Goal: Information Seeking & Learning: Learn about a topic

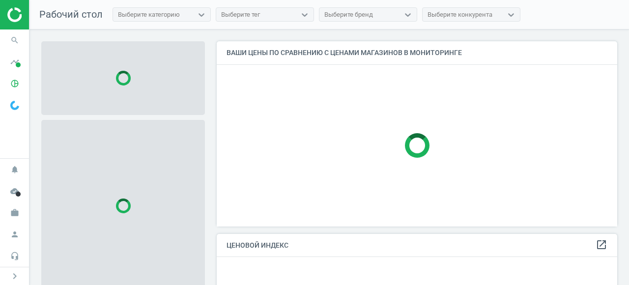
scroll to position [186, 401]
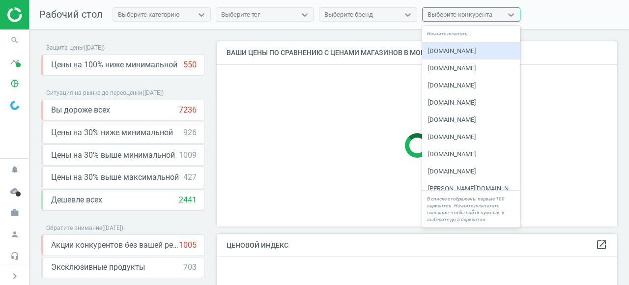
click at [487, 17] on div "Выберите конкурента" at bounding box center [460, 14] width 65 height 9
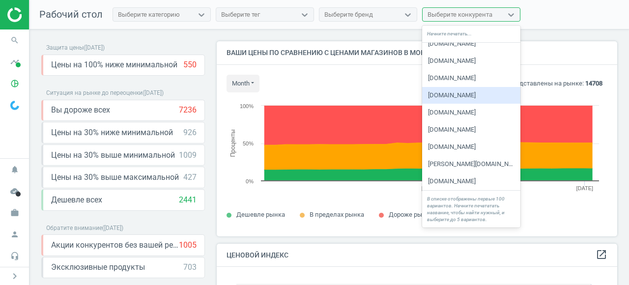
scroll to position [227, 401]
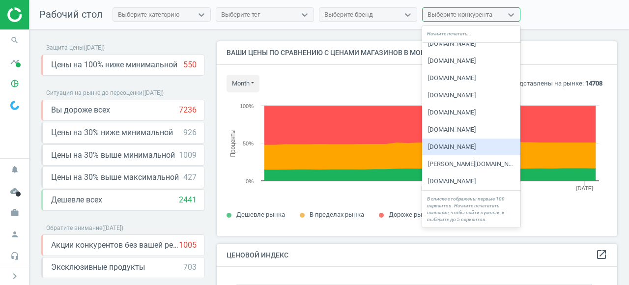
click at [464, 146] on div "office-discount.de" at bounding box center [471, 147] width 98 height 17
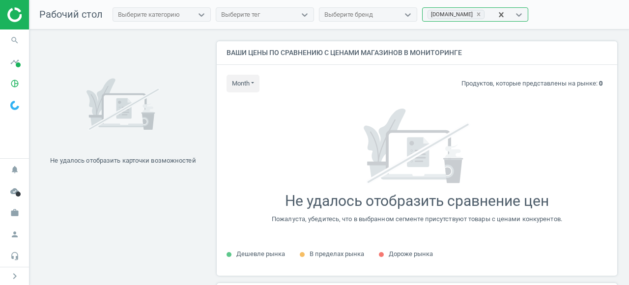
scroll to position [235, 401]
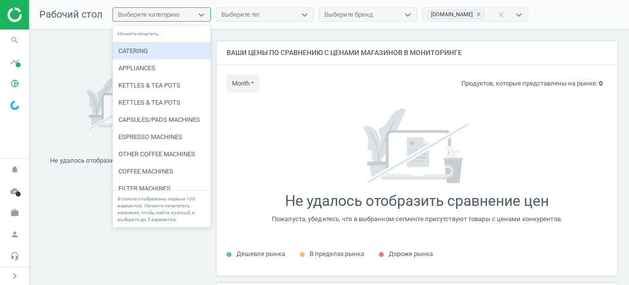
click at [173, 16] on div "Выберите категорию" at bounding box center [149, 14] width 62 height 9
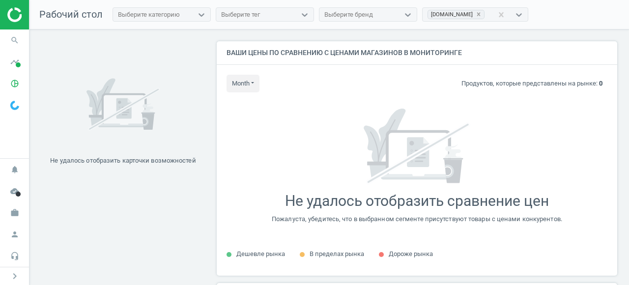
click at [368, 37] on div "Не удалось отобразить карточки возможностей Ваши цены по сравнению с ценами маг…" at bounding box center [328, 159] width 599 height 260
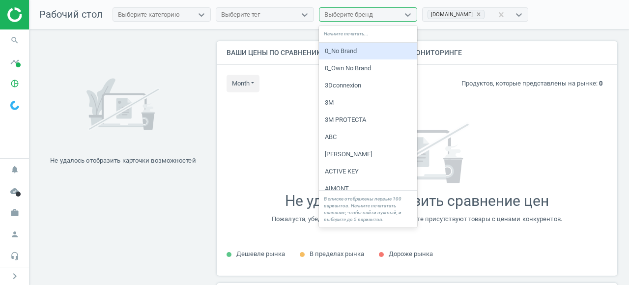
click at [357, 11] on div "Выберите бренд" at bounding box center [348, 14] width 49 height 9
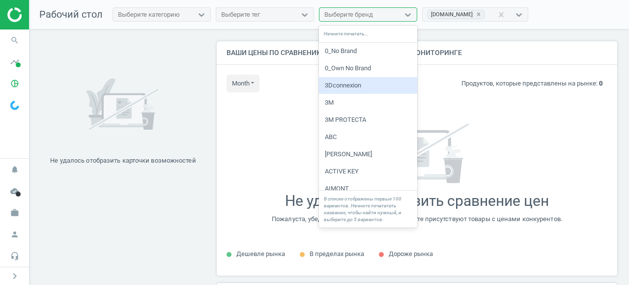
click at [585, 40] on div "Не удалось отобразить карточки возможностей Ваши цены по сравнению с ценами маг…" at bounding box center [328, 159] width 599 height 260
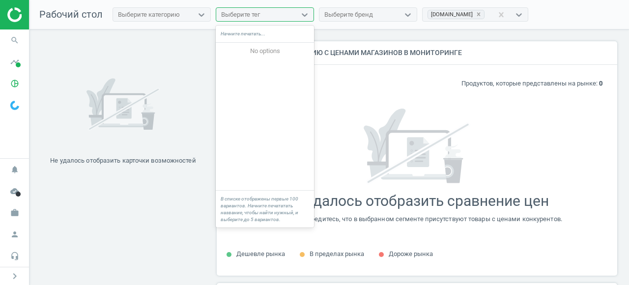
click at [282, 15] on div "Выберите тег" at bounding box center [256, 14] width 80 height 13
click at [153, 43] on div "Не удалось отобразить карточки возможностей" at bounding box center [123, 114] width 164 height 147
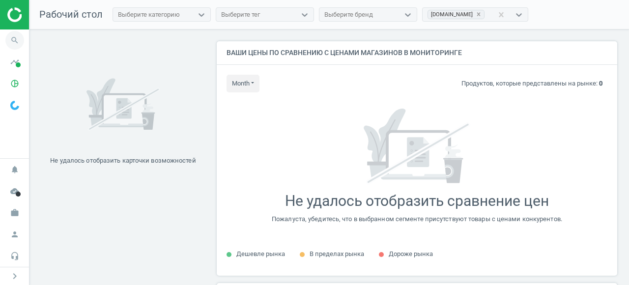
click at [19, 39] on icon "search" at bounding box center [14, 40] width 19 height 19
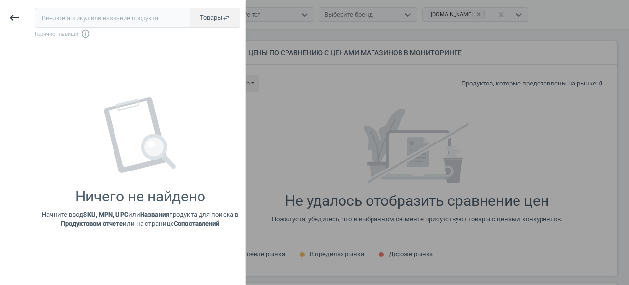
click at [345, 69] on div at bounding box center [314, 142] width 629 height 285
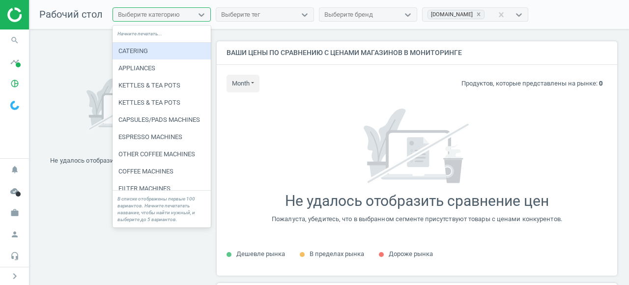
click at [148, 15] on div "Выберите категорию" at bounding box center [149, 14] width 62 height 9
click at [332, 35] on div "Не удалось отобразить карточки возможностей Ваши цены по сравнению с ценами маг…" at bounding box center [328, 159] width 599 height 260
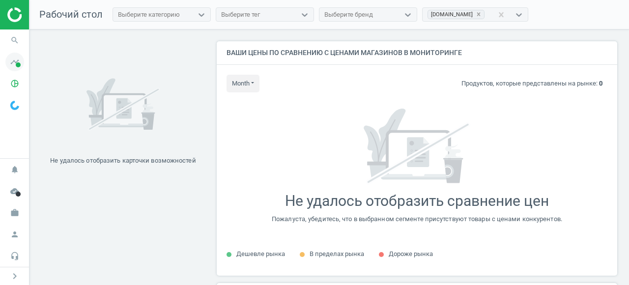
click at [12, 63] on icon "timeline" at bounding box center [14, 62] width 19 height 19
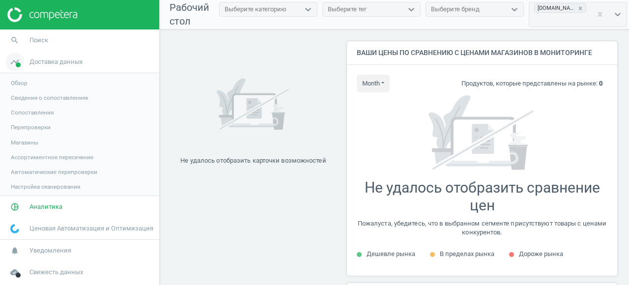
scroll to position [235, 271]
click at [21, 82] on span "Обзор" at bounding box center [19, 83] width 17 height 8
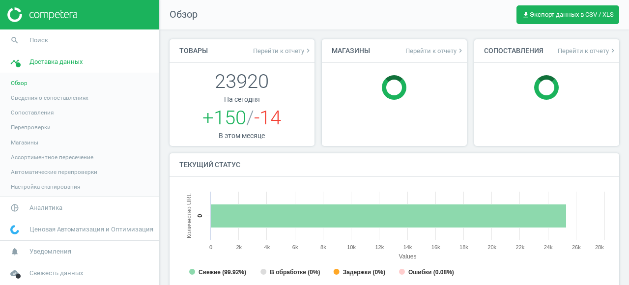
scroll to position [197, 430]
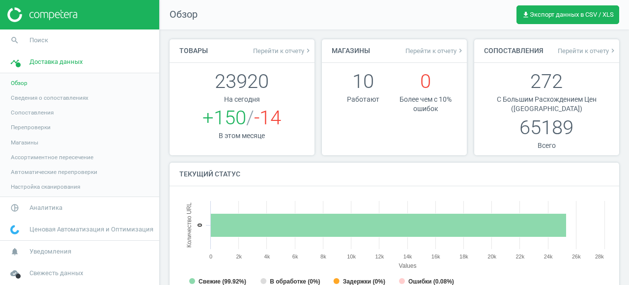
click at [29, 113] on span "Сопоставления" at bounding box center [32, 113] width 43 height 8
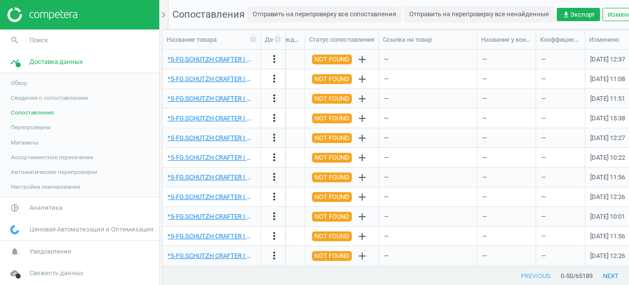
scroll to position [0, 1295]
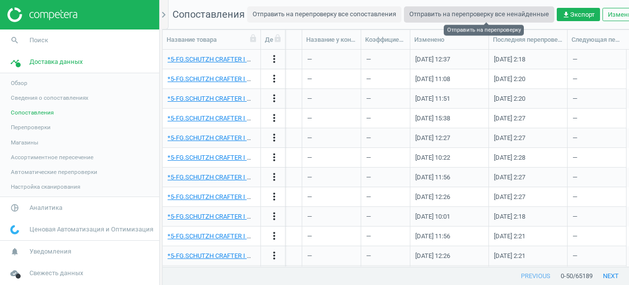
click at [457, 14] on button "Отправить на перепроверку все ненайденные" at bounding box center [479, 14] width 150 height 16
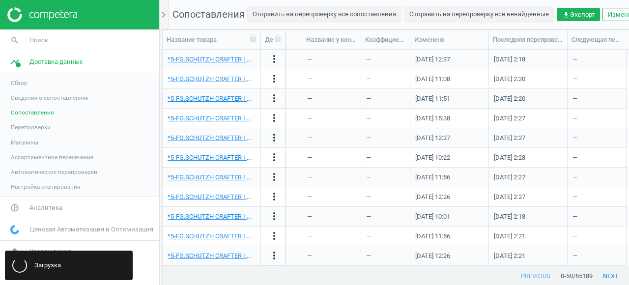
click at [29, 129] on span "Перепроверки" at bounding box center [31, 127] width 40 height 8
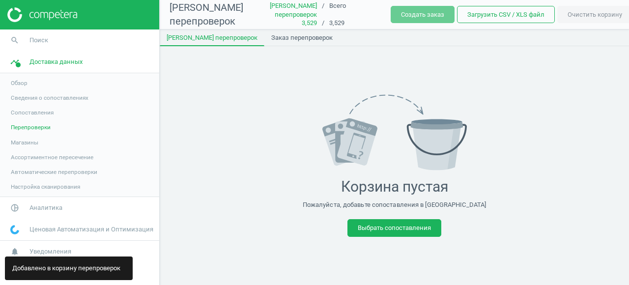
click at [39, 159] on span "Ассортиментное пересечение" at bounding box center [52, 157] width 83 height 8
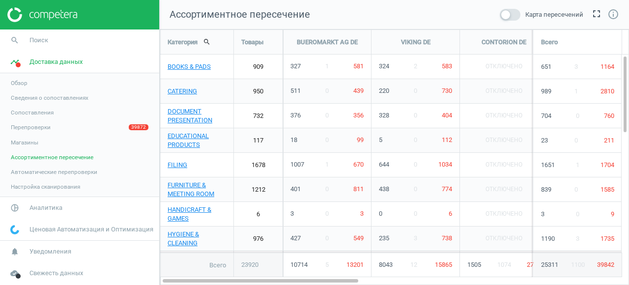
scroll to position [256, 470]
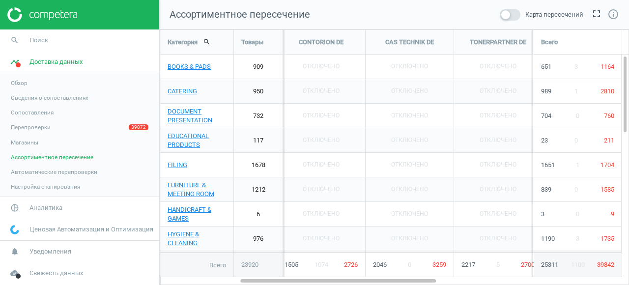
click at [20, 84] on span "Обзор" at bounding box center [19, 83] width 17 height 8
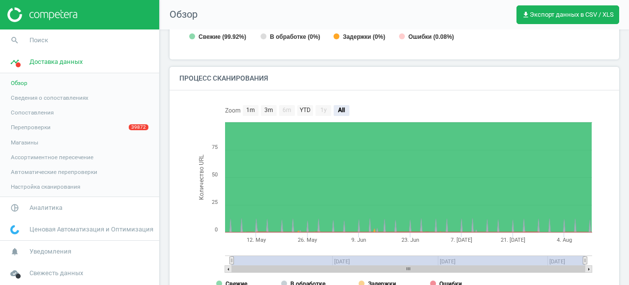
scroll to position [274, 0]
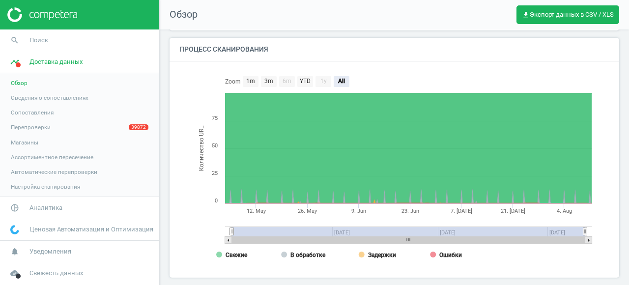
click at [40, 154] on span "Ассортиментное пересечение" at bounding box center [52, 157] width 83 height 8
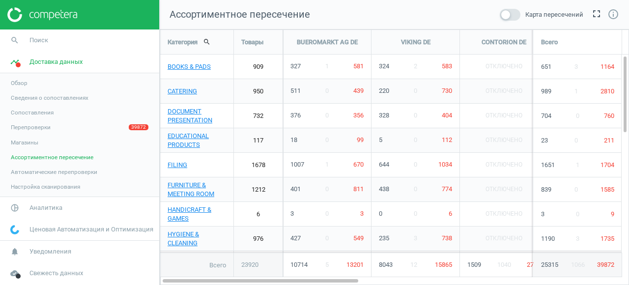
scroll to position [256, 470]
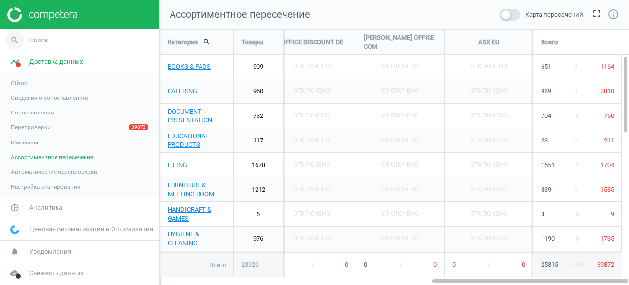
click at [31, 43] on span "Поиск" at bounding box center [38, 40] width 19 height 9
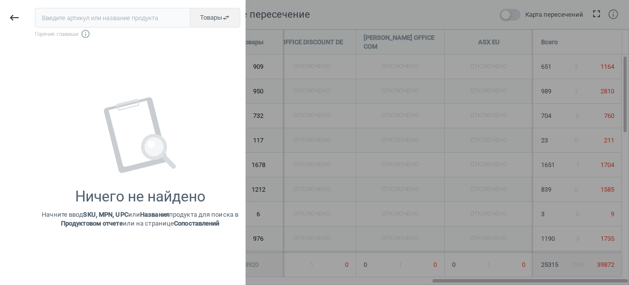
click at [120, 16] on input "text" at bounding box center [112, 18] width 155 height 20
type input "office-discount.de"
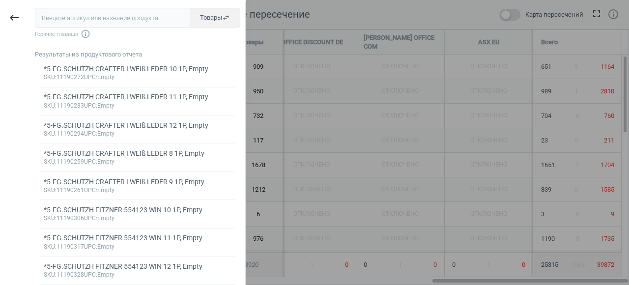
click at [306, 109] on div at bounding box center [314, 142] width 629 height 285
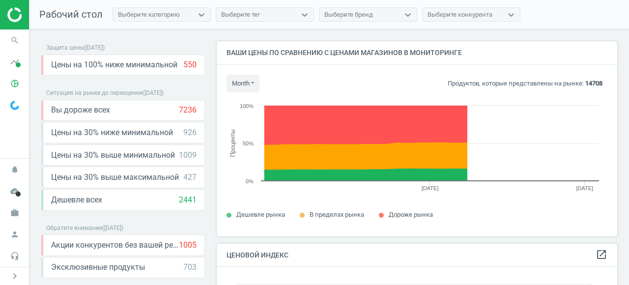
scroll to position [227, 401]
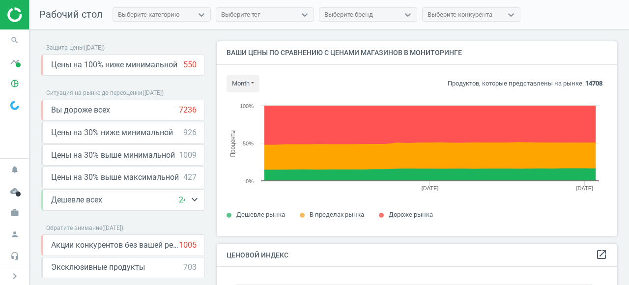
click at [125, 206] on div "Дешевле всех 2441 keyboard_arrow_down get_app storage" at bounding box center [123, 200] width 164 height 22
click at [193, 202] on icon "keyboard_arrow_down" at bounding box center [195, 200] width 12 height 12
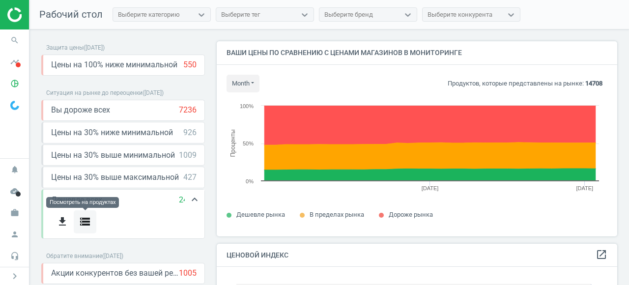
click at [87, 225] on icon "storage" at bounding box center [85, 222] width 12 height 12
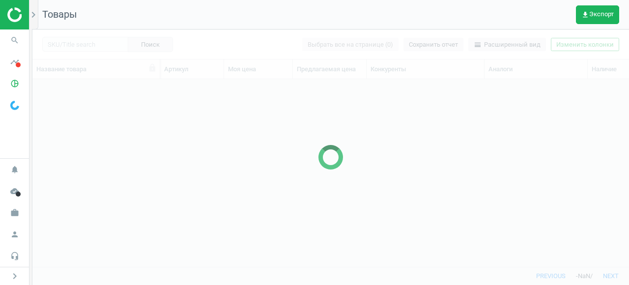
scroll to position [187, 597]
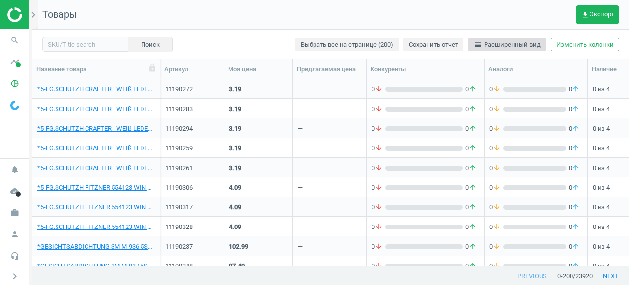
click at [500, 48] on span "horizontal_split Расширенный вид" at bounding box center [507, 44] width 67 height 9
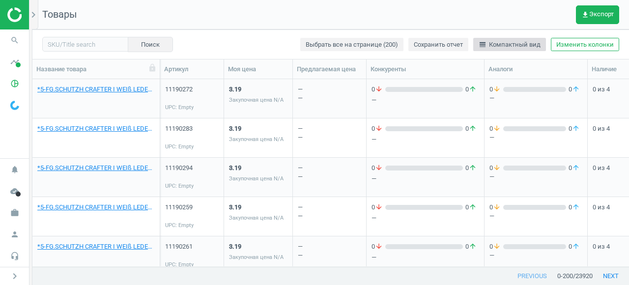
click at [500, 48] on span "line_weight Компактный вид" at bounding box center [510, 44] width 62 height 9
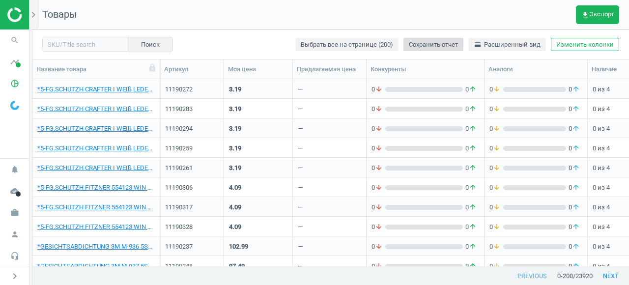
click at [440, 47] on span "Сохранить отчет" at bounding box center [433, 44] width 49 height 9
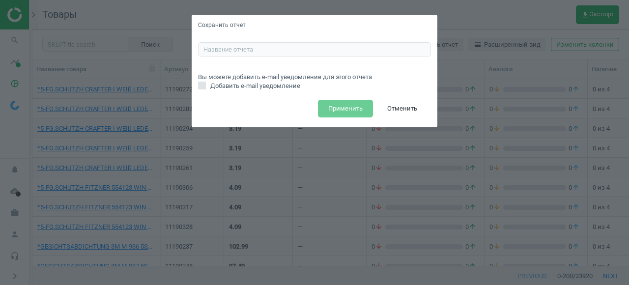
click at [473, 83] on div "Сохранить отчет Вы можете добавить e-mail уведомление для этого отчета Добавить…" at bounding box center [314, 142] width 629 height 285
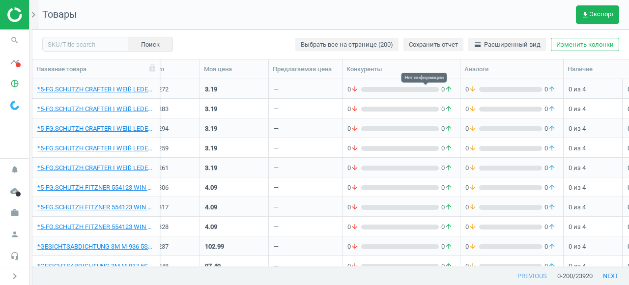
scroll to position [0, 102]
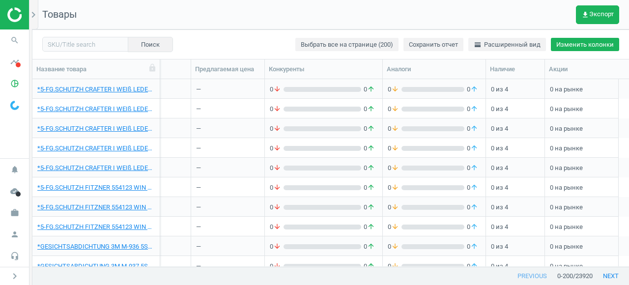
click at [602, 45] on button "Изменить колонки" at bounding box center [585, 45] width 68 height 14
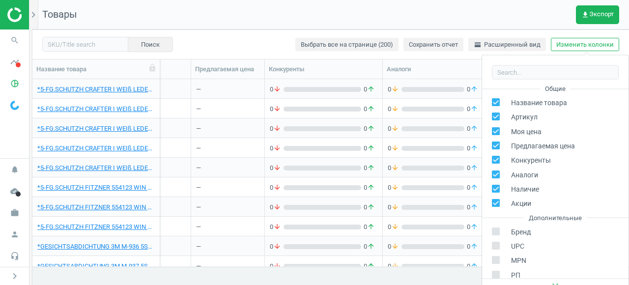
scroll to position [133, 0]
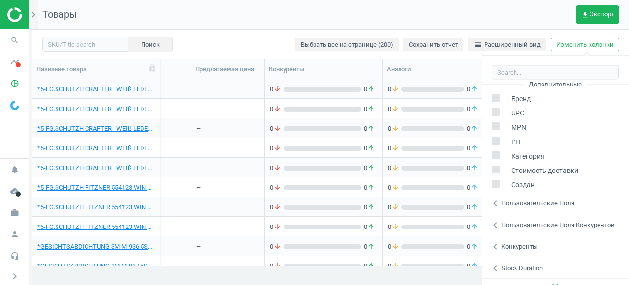
click at [513, 198] on div "chevron_left Пользовательские поля" at bounding box center [555, 203] width 146 height 22
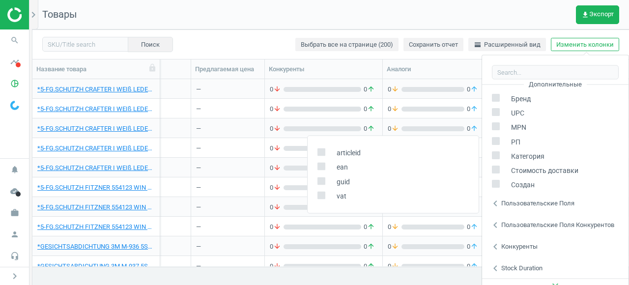
click at [513, 219] on div "chevron_left Пользовательские поля конкурентов" at bounding box center [555, 225] width 146 height 22
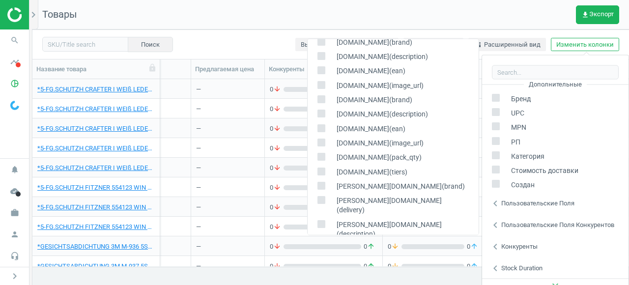
scroll to position [588, 0]
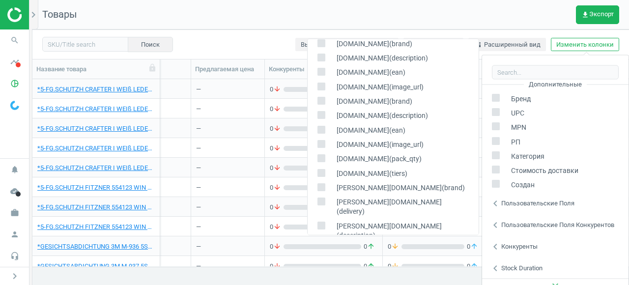
click at [234, 39] on div "Поиск Выбрать все на странице (200) Сохранить отчет horizontal_split Расширенны…" at bounding box center [330, 43] width 597 height 29
